Goal: Check status: Check status

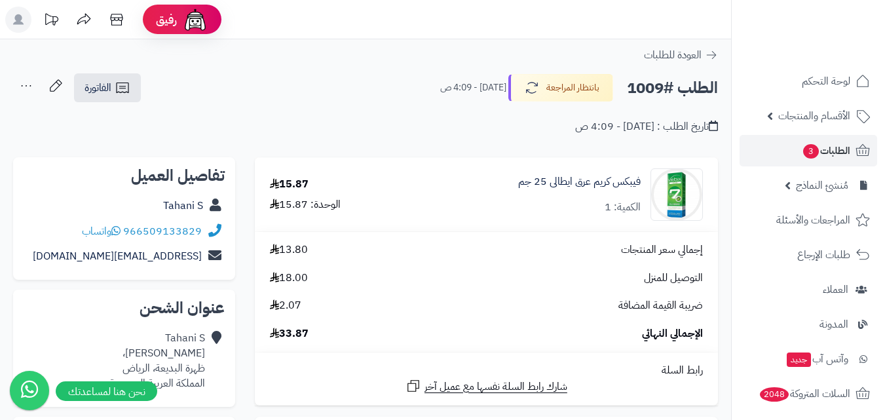
click at [824, 143] on span "الطلبات 3" at bounding box center [825, 150] width 48 height 18
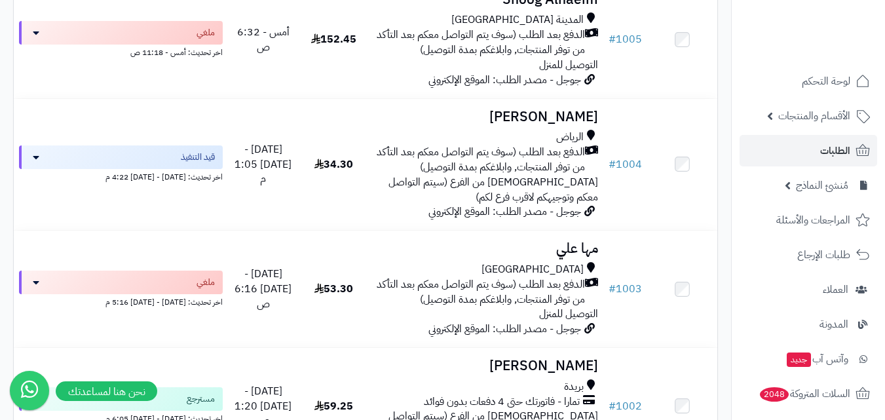
scroll to position [720, 0]
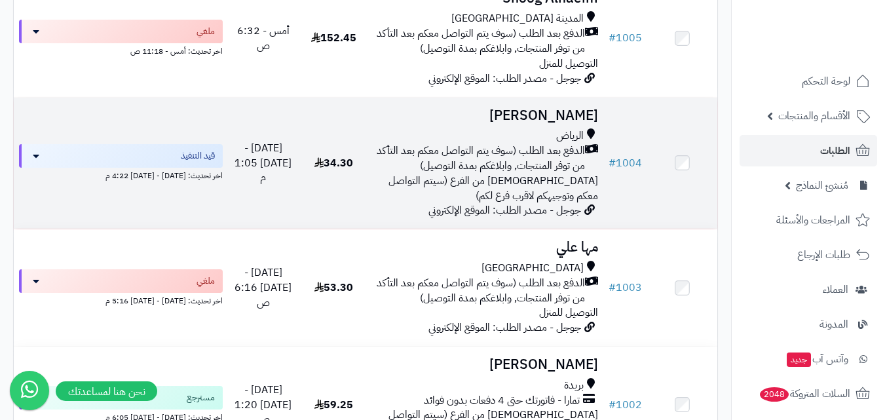
click at [475, 141] on div "الرياض" at bounding box center [486, 135] width 224 height 15
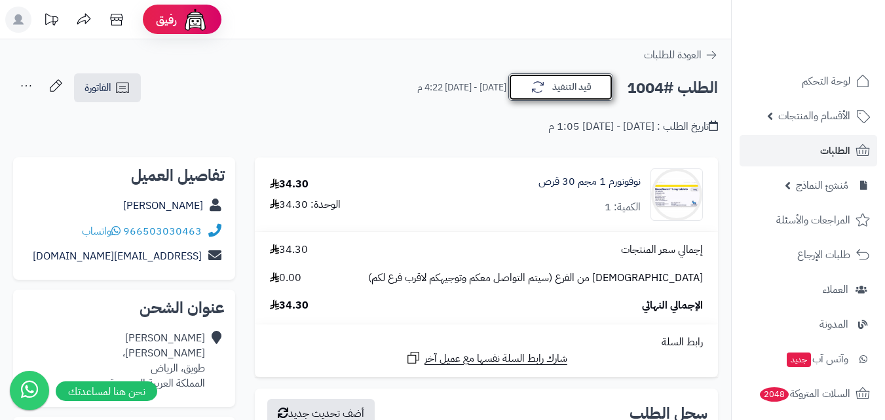
click at [555, 90] on button "قيد التنفيذ" at bounding box center [560, 86] width 105 height 27
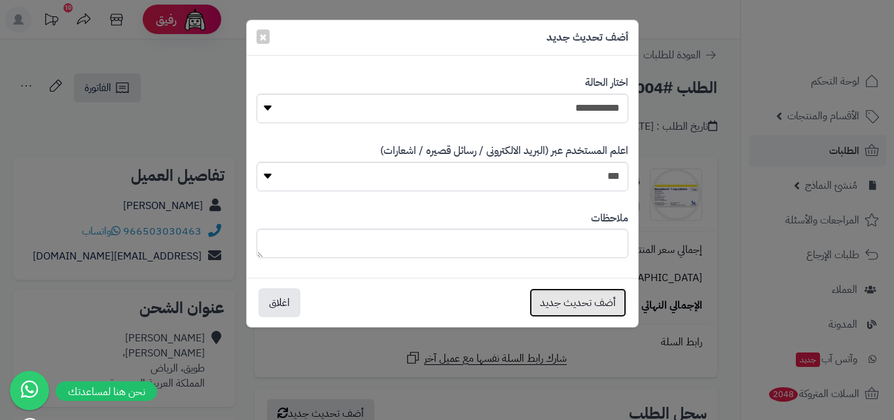
drag, startPoint x: 583, startPoint y: 301, endPoint x: 431, endPoint y: 281, distance: 153.9
click at [431, 281] on div "أضف تحديث جديد اغلاق" at bounding box center [443, 302] width 392 height 49
click at [448, 97] on select "**********" at bounding box center [443, 108] width 372 height 29
select select "*"
click at [257, 94] on select "**********" at bounding box center [443, 108] width 372 height 29
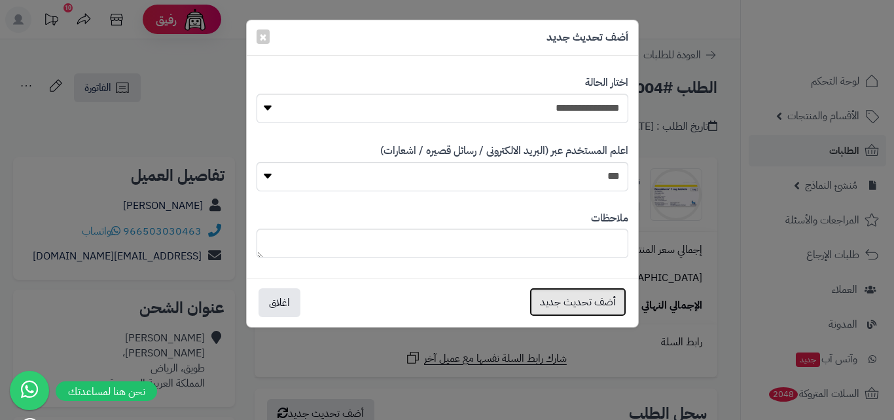
click at [549, 299] on button "أضف تحديث جديد" at bounding box center [578, 301] width 97 height 29
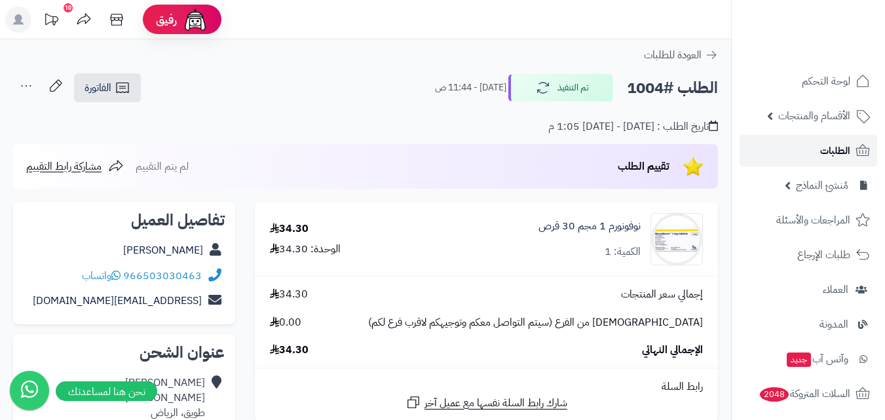
click at [818, 148] on link "الطلبات" at bounding box center [807, 150] width 137 height 31
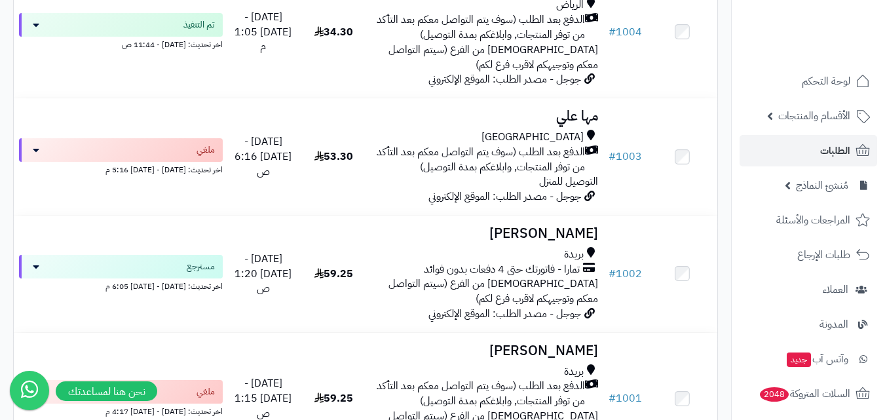
scroll to position [1179, 0]
